Goal: Information Seeking & Learning: Learn about a topic

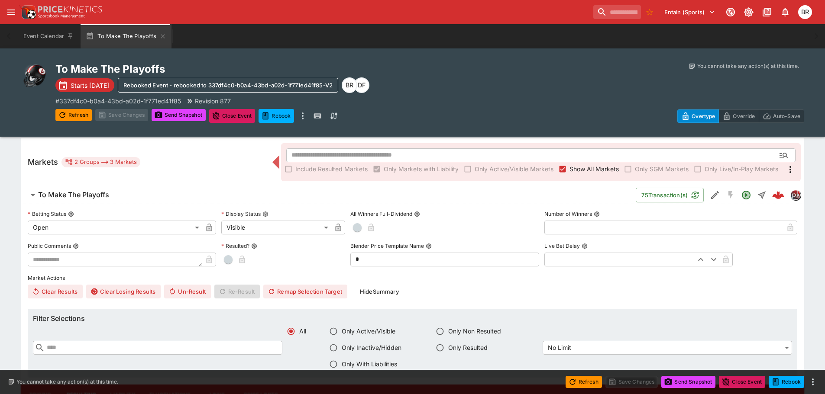
scroll to position [260, 0]
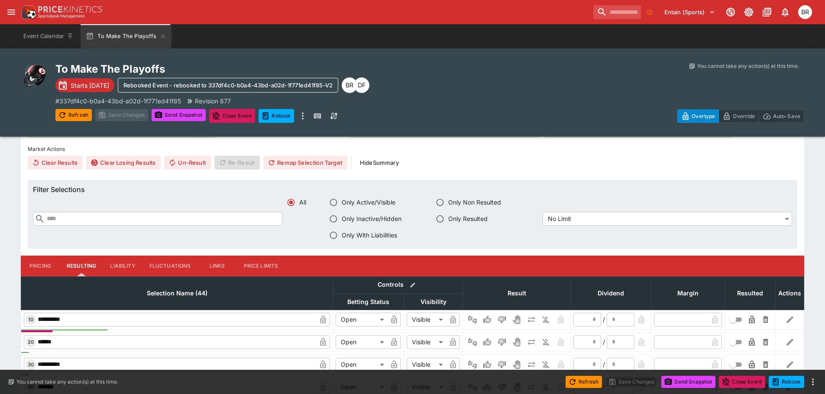
click at [45, 270] on button "Pricing" at bounding box center [40, 266] width 39 height 21
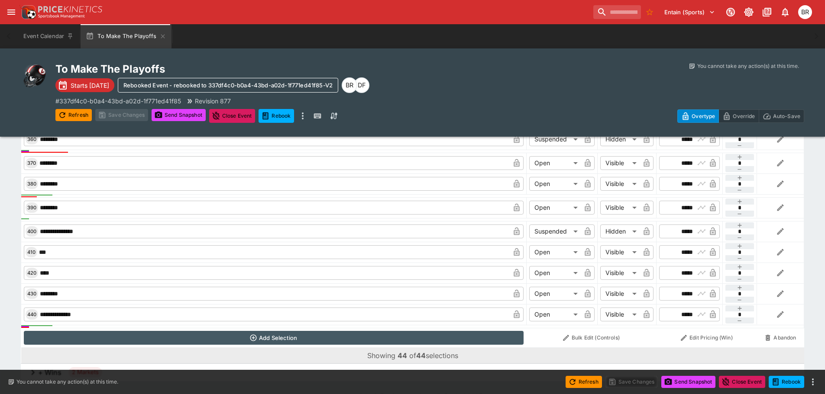
scroll to position [1261, 0]
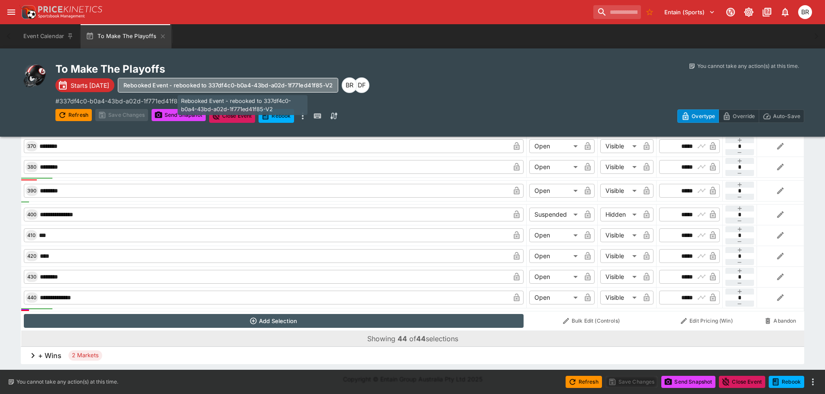
click at [284, 89] on button "Rebooked Event - rebooked to 337df4c0-b0a4-43bd-a02d-1f771ed41f85-V2" at bounding box center [228, 85] width 220 height 15
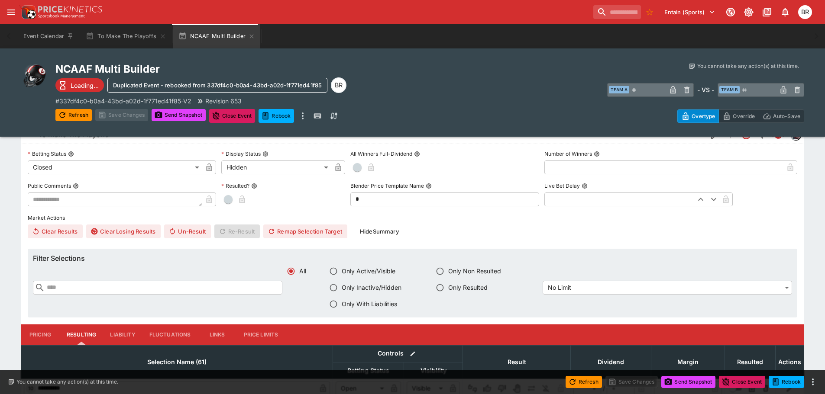
scroll to position [191, 0]
click at [36, 329] on button "Pricing" at bounding box center [40, 334] width 39 height 21
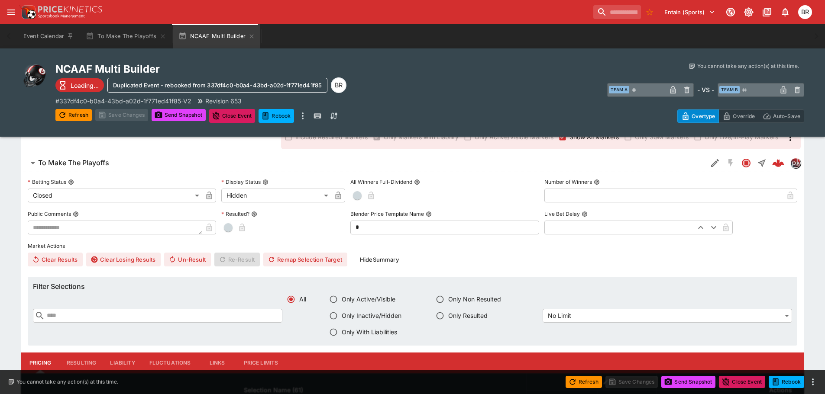
scroll to position [18, 0]
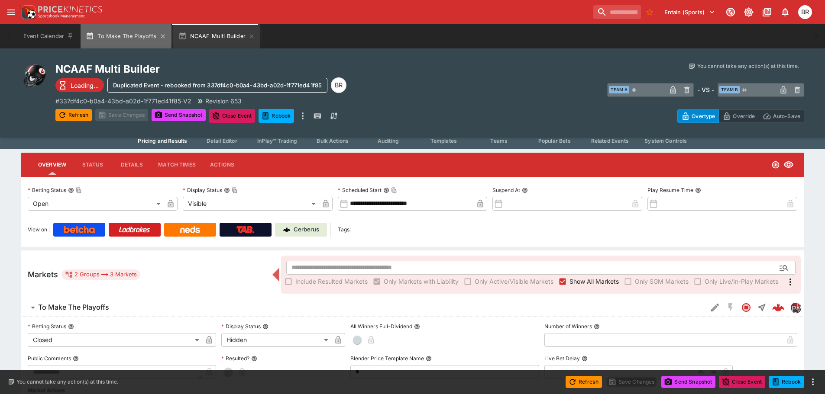
click at [116, 40] on button "To Make The Playoffs" at bounding box center [126, 36] width 90 height 24
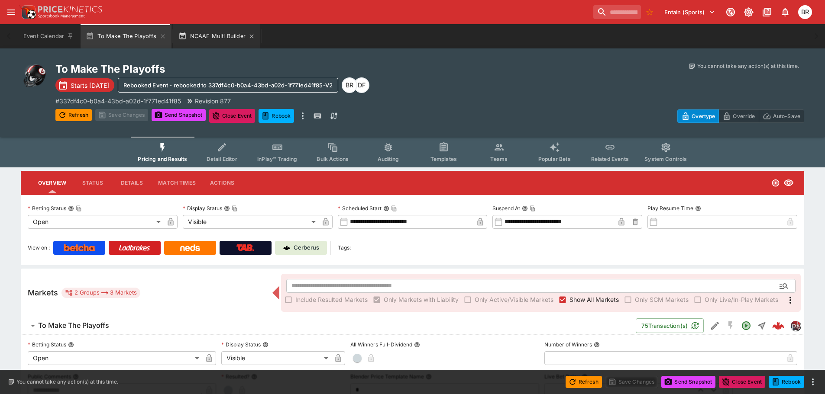
click at [209, 32] on button "NCAAF Multi Builder" at bounding box center [216, 36] width 87 height 24
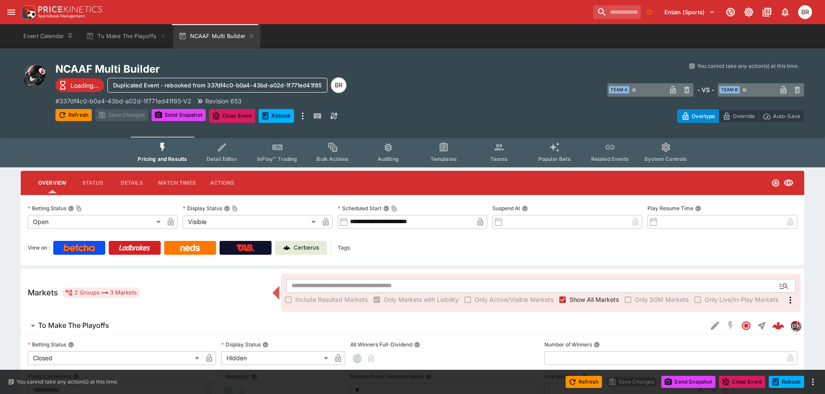
click at [223, 153] on button "Detail Editor" at bounding box center [221, 152] width 55 height 31
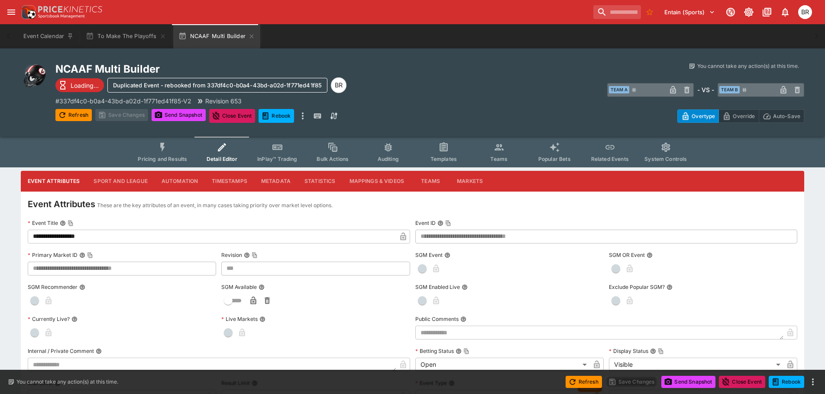
click at [153, 160] on span "Pricing and Results" at bounding box center [162, 159] width 49 height 6
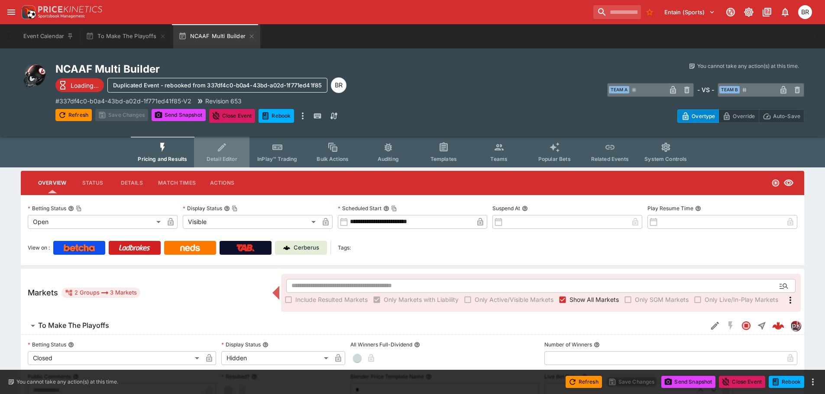
click at [225, 150] on icon "Event type filters" at bounding box center [221, 147] width 11 height 11
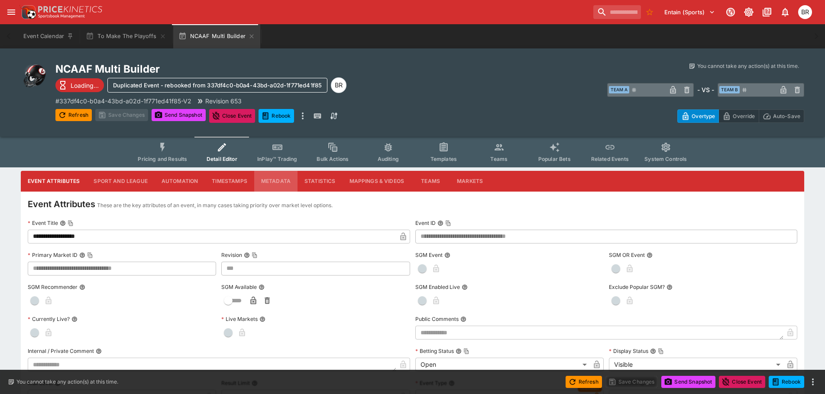
click at [271, 179] on button "Metadata" at bounding box center [275, 181] width 43 height 21
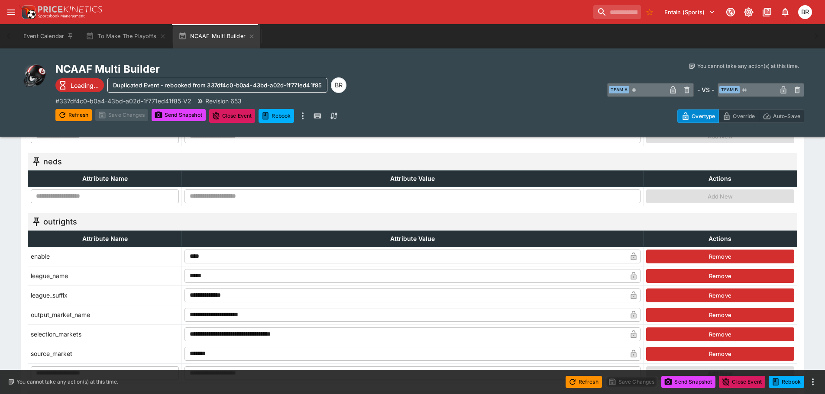
scroll to position [563, 0]
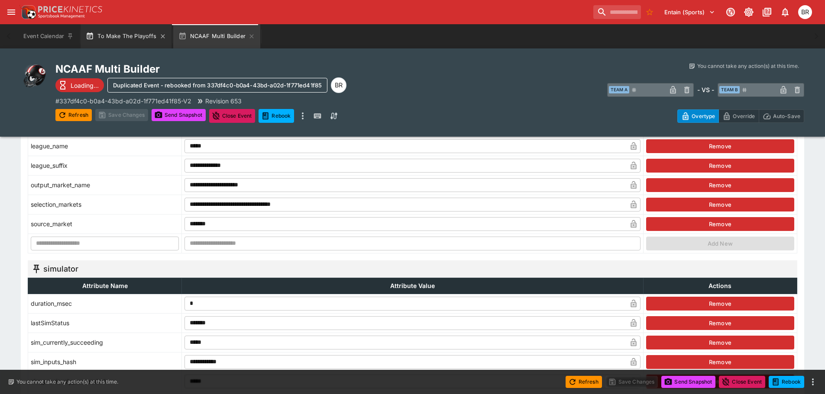
click at [132, 42] on button "To Make The Playoffs" at bounding box center [126, 36] width 90 height 24
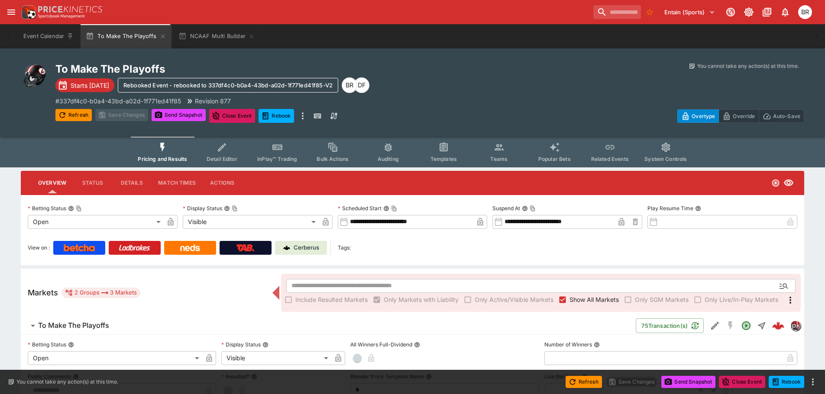
click at [212, 156] on span "Detail Editor" at bounding box center [222, 159] width 31 height 6
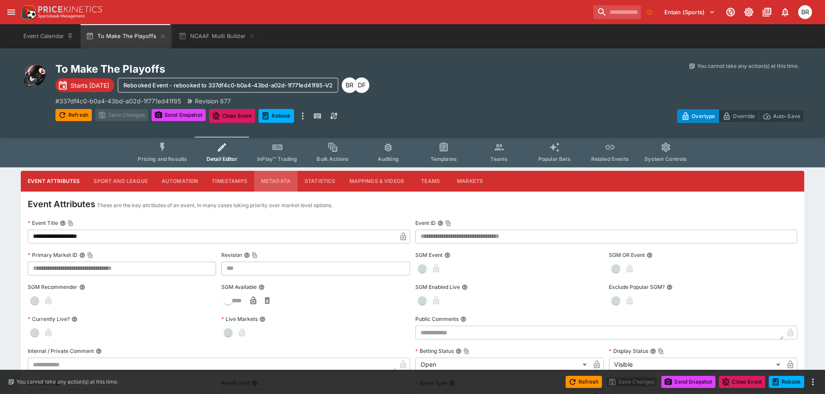
click at [265, 182] on button "Metadata" at bounding box center [275, 181] width 43 height 21
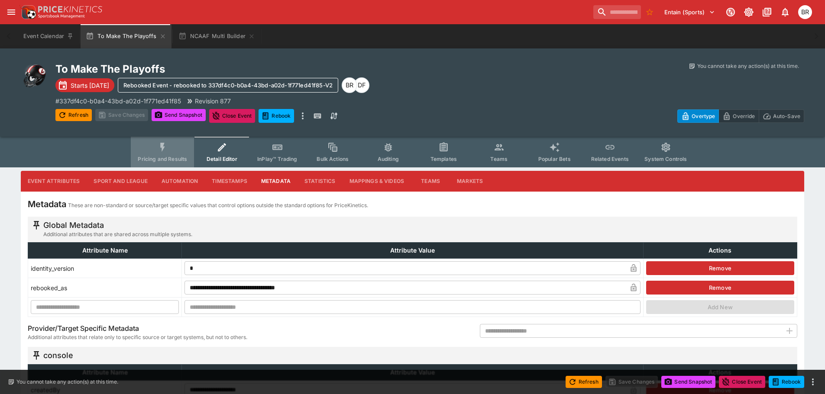
click at [180, 156] on span "Pricing and Results" at bounding box center [162, 159] width 49 height 6
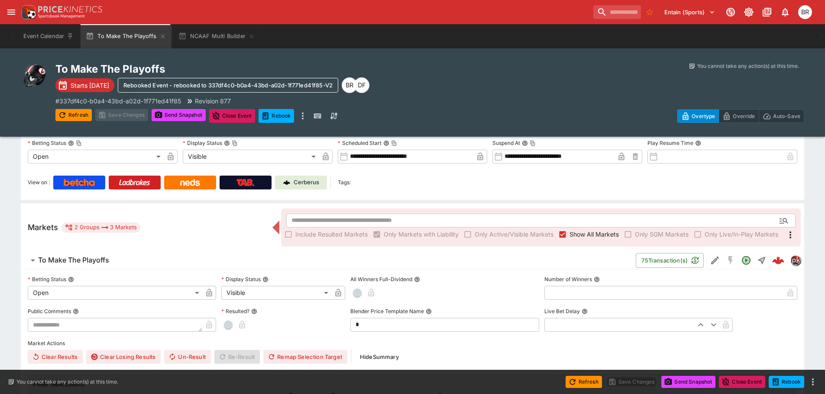
scroll to position [130, 0]
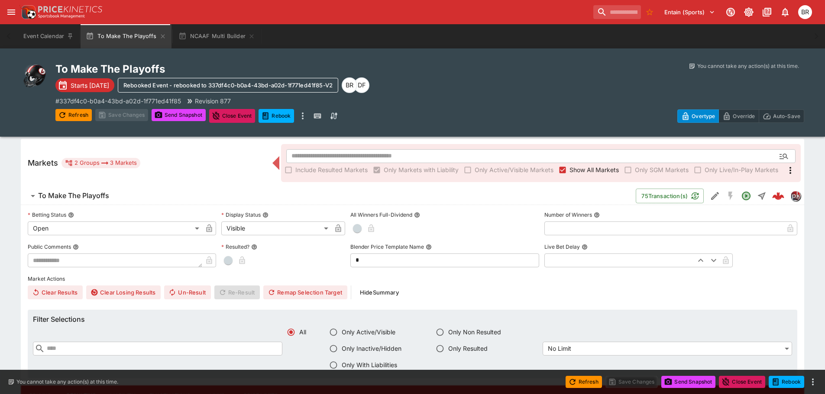
click at [161, 200] on span "To Make The Playoffs" at bounding box center [333, 195] width 591 height 9
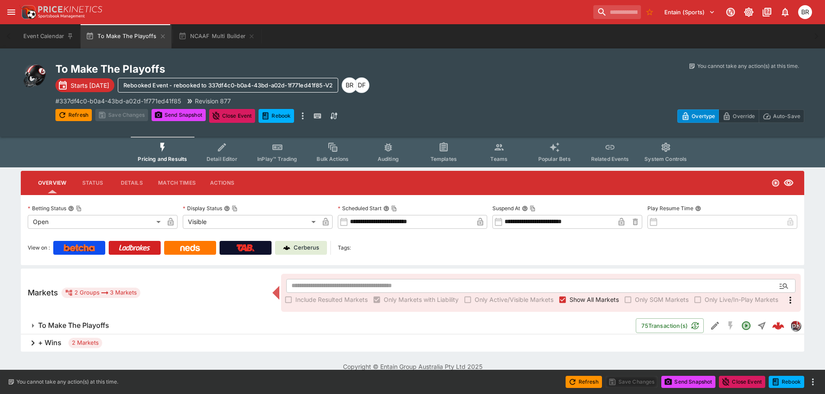
scroll to position [0, 0]
click at [146, 346] on div "+ Wins 2 Markets" at bounding box center [416, 343] width 790 height 17
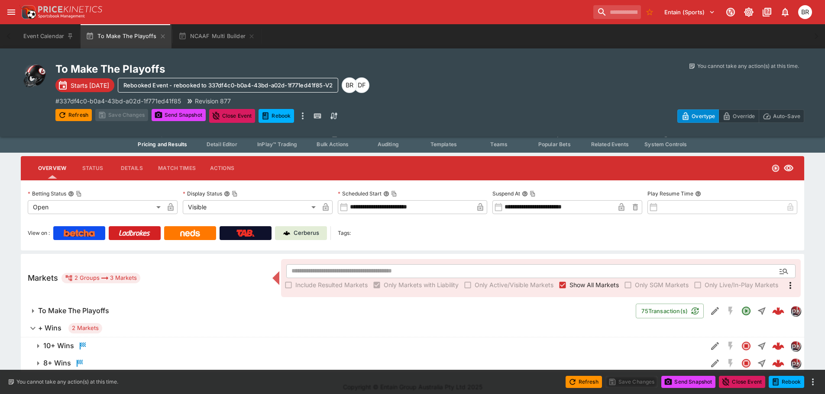
scroll to position [23, 0]
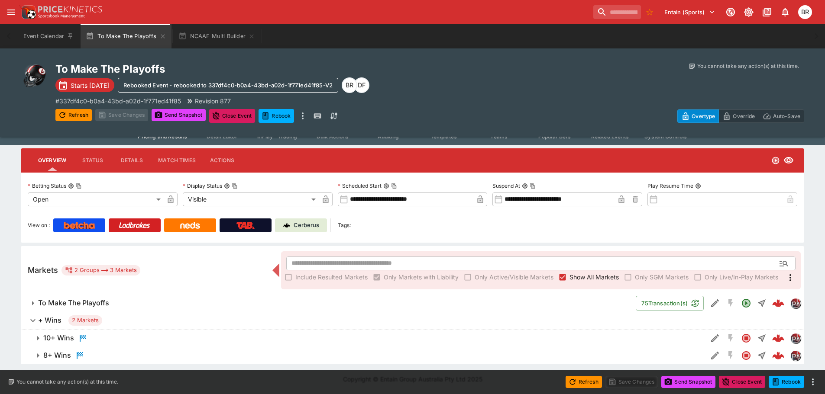
click at [152, 335] on span "10+ Wins" at bounding box center [371, 338] width 657 height 10
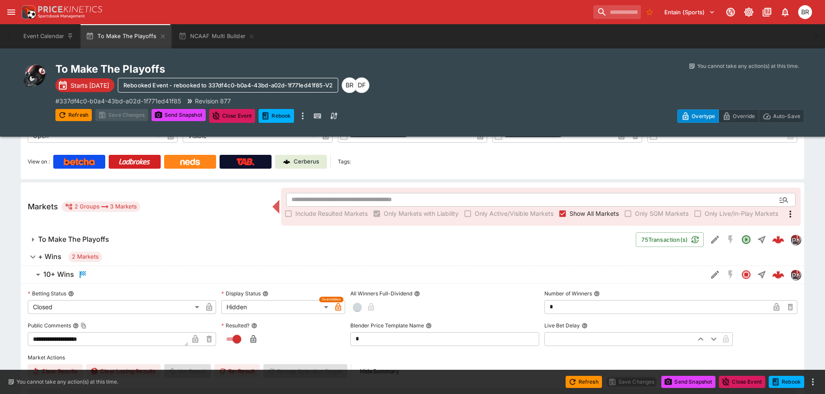
scroll to position [87, 0]
click at [161, 253] on span "+ Wins 2 Markets" at bounding box center [417, 257] width 759 height 10
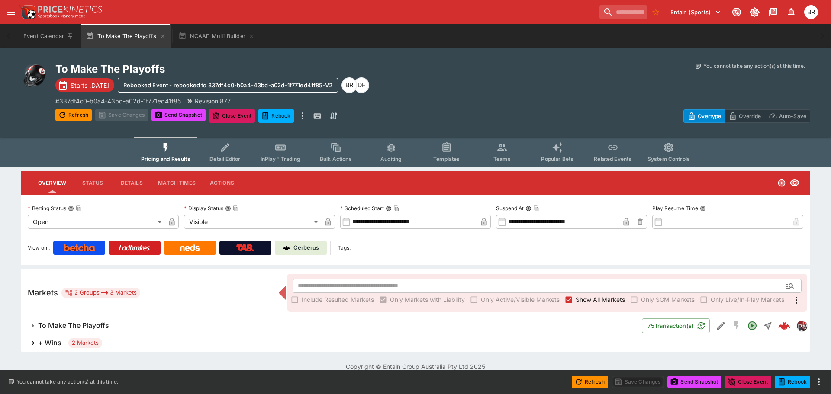
click at [141, 316] on div "Markets 2 Groups 3 Markets ​ Include Resulted Markets Only Markets with Liabili…" at bounding box center [416, 293] width 790 height 48
click at [196, 30] on button "NCAAF Multi Builder" at bounding box center [216, 36] width 87 height 24
